Goal: Information Seeking & Learning: Learn about a topic

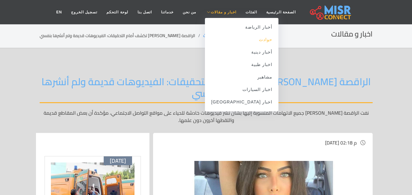
click at [251, 42] on link "حوادث" at bounding box center [241, 40] width 73 height 12
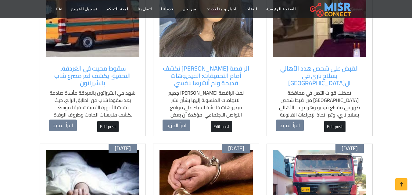
scroll to position [457, 0]
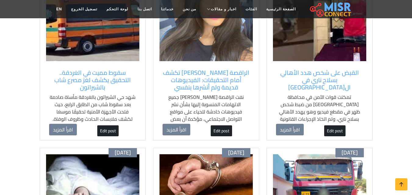
drag, startPoint x: 63, startPoint y: 98, endPoint x: 47, endPoint y: 95, distance: 16.4
click at [63, 98] on p "شهد حي الشيراتون بالغردقة مأساة صادمة بعد سقوط شاب من الطابق الرابع، حيث فتحت ا…" at bounding box center [92, 108] width 87 height 29
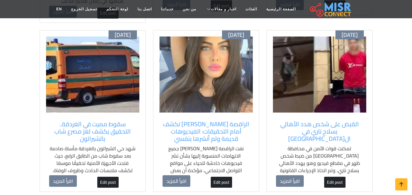
scroll to position [396, 0]
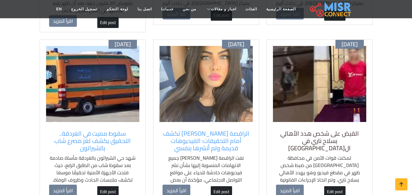
click at [327, 133] on h5 "القبض على شخص هدد الأهالي بسلاح ناري في المنوفية" at bounding box center [319, 141] width 87 height 22
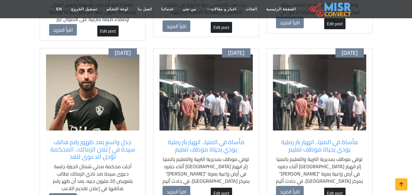
scroll to position [213, 0]
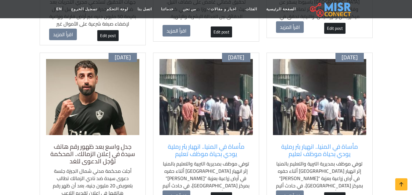
click at [92, 143] on h5 "جدل واسع بعد ظهور رقم هاتف سيدة في إعلان الزمالك.. المحكمة تؤجل الدعوى للغد" at bounding box center [92, 154] width 87 height 22
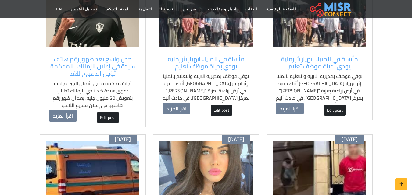
scroll to position [244, 0]
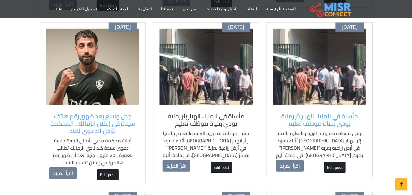
click at [221, 122] on h5 "مأساة في المنيا.. انهيار بئر رملية يودي بحياة موظف تعليم" at bounding box center [205, 120] width 87 height 15
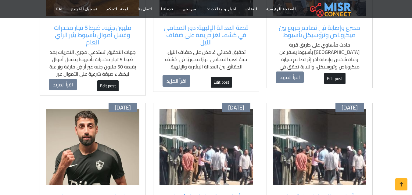
scroll to position [122, 0]
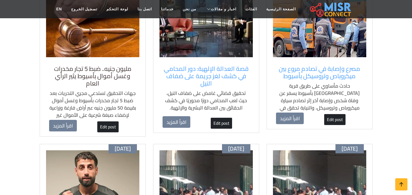
click at [107, 68] on h5 "مليون جنيه.. ضبط 5 تجار مخدرات وغسل أموال بأسيوط يثير الرأي العام" at bounding box center [92, 76] width 87 height 22
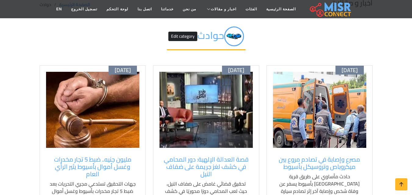
scroll to position [61, 0]
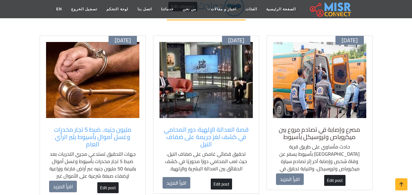
click at [305, 131] on h5 "مصرع وإصابة في تصادم مروع بين ميكروباص وتروسيكل بأسيوط" at bounding box center [319, 133] width 87 height 15
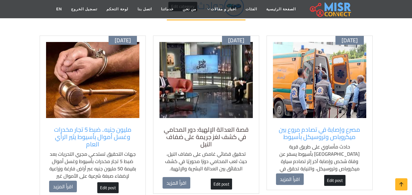
click at [220, 126] on h5 "قصة العدالة الإلهية: دور المحامي في كشف لغز جريمة على ضفاف النيل" at bounding box center [205, 137] width 87 height 22
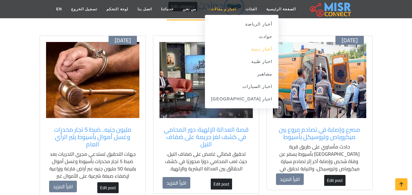
click at [247, 50] on link "أخبار دينية" at bounding box center [241, 49] width 73 height 12
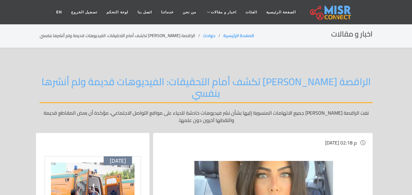
scroll to position [91, 0]
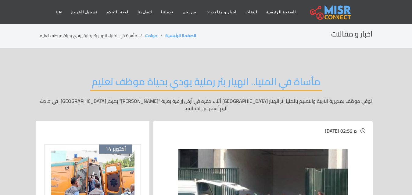
click at [3, 35] on section "اخبار و مقالات الصفحة الرئيسية حوادث مأساة في المنيا.. انهيار بئر رملية يودي بح…" at bounding box center [206, 36] width 412 height 25
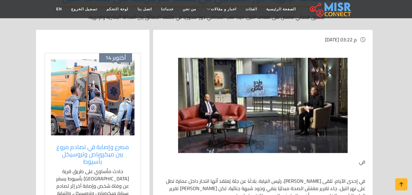
scroll to position [91, 0]
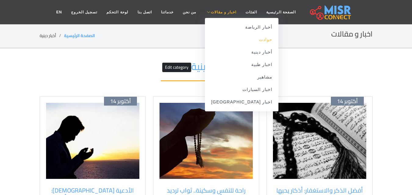
click at [250, 39] on link "حوادث" at bounding box center [241, 40] width 73 height 12
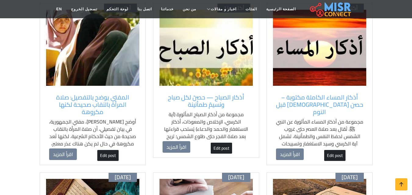
scroll to position [457, 0]
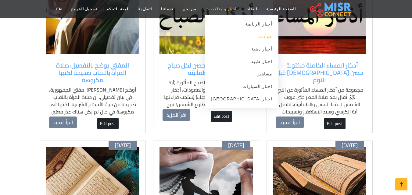
click at [252, 38] on link "حوادث" at bounding box center [241, 36] width 73 height 12
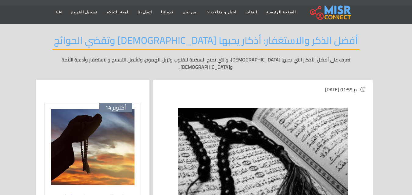
scroll to position [122, 0]
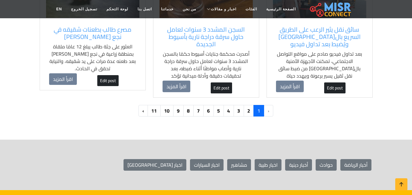
scroll to position [670, 0]
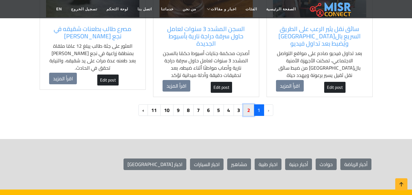
click at [249, 110] on link "2" at bounding box center [248, 110] width 11 height 12
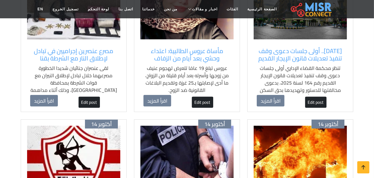
scroll to position [263, 0]
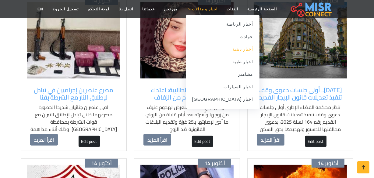
click at [233, 51] on link "أخبار دينية" at bounding box center [222, 49] width 73 height 12
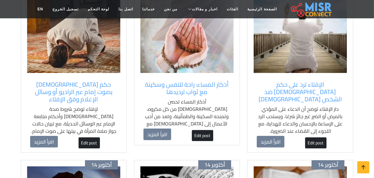
scroll to position [83, 0]
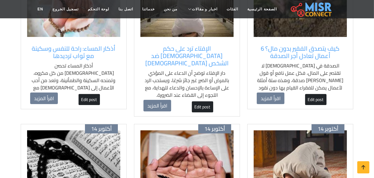
scroll to position [111, 0]
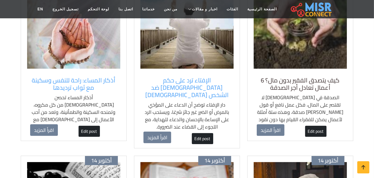
click at [296, 88] on h5 "كيف يتصدق الفقير بدون مال؟ 6 أعمال تعادل أجر الصدقة" at bounding box center [300, 83] width 87 height 15
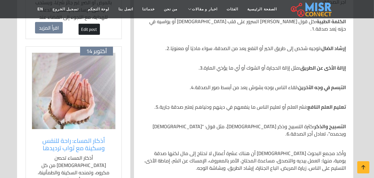
scroll to position [277, 0]
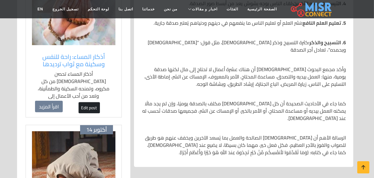
scroll to position [360, 0]
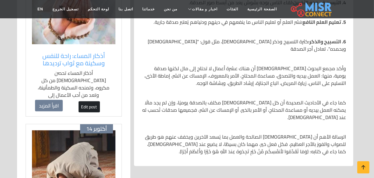
click at [177, 159] on div "الثلاثاء , 14 أكتوبر 2025 / 04:09 م تاريخ التحديث: 2025-10-14 16:10:56 الصدقة ف…" at bounding box center [243, 114] width 227 height 706
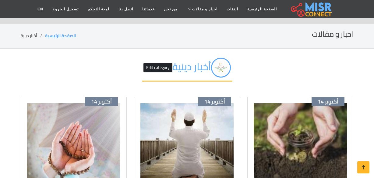
scroll to position [27, 0]
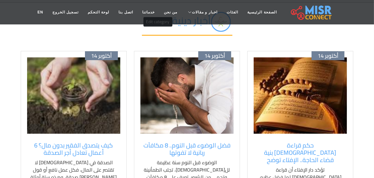
scroll to position [55, 0]
